Goal: Find specific page/section: Find specific page/section

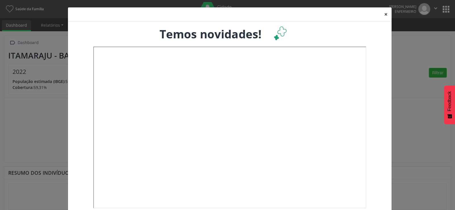
click at [382, 12] on button "×" at bounding box center [385, 14] width 11 height 14
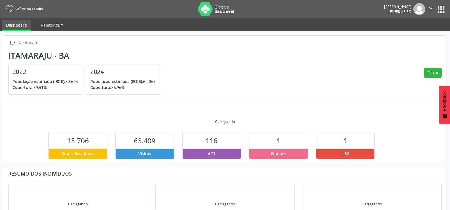
click at [441, 8] on button "apps" at bounding box center [441, 9] width 10 height 10
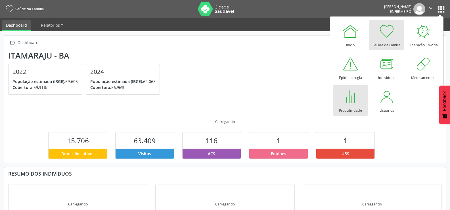
click at [352, 101] on div at bounding box center [350, 96] width 17 height 17
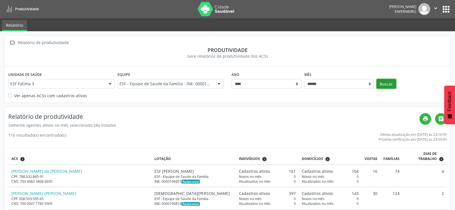
click at [383, 88] on button "Buscar" at bounding box center [386, 84] width 20 height 10
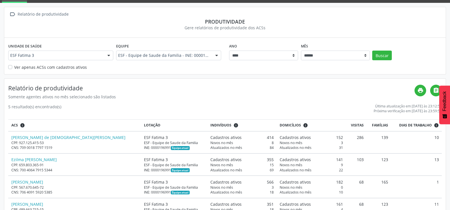
scroll to position [25, 0]
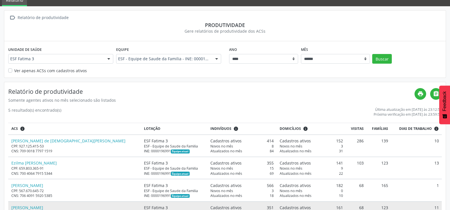
click at [59, 207] on div "[PERSON_NAME]" at bounding box center [74, 208] width 127 height 6
click at [43, 208] on link "[PERSON_NAME]" at bounding box center [27, 207] width 32 height 5
